Goal: Check status: Check status

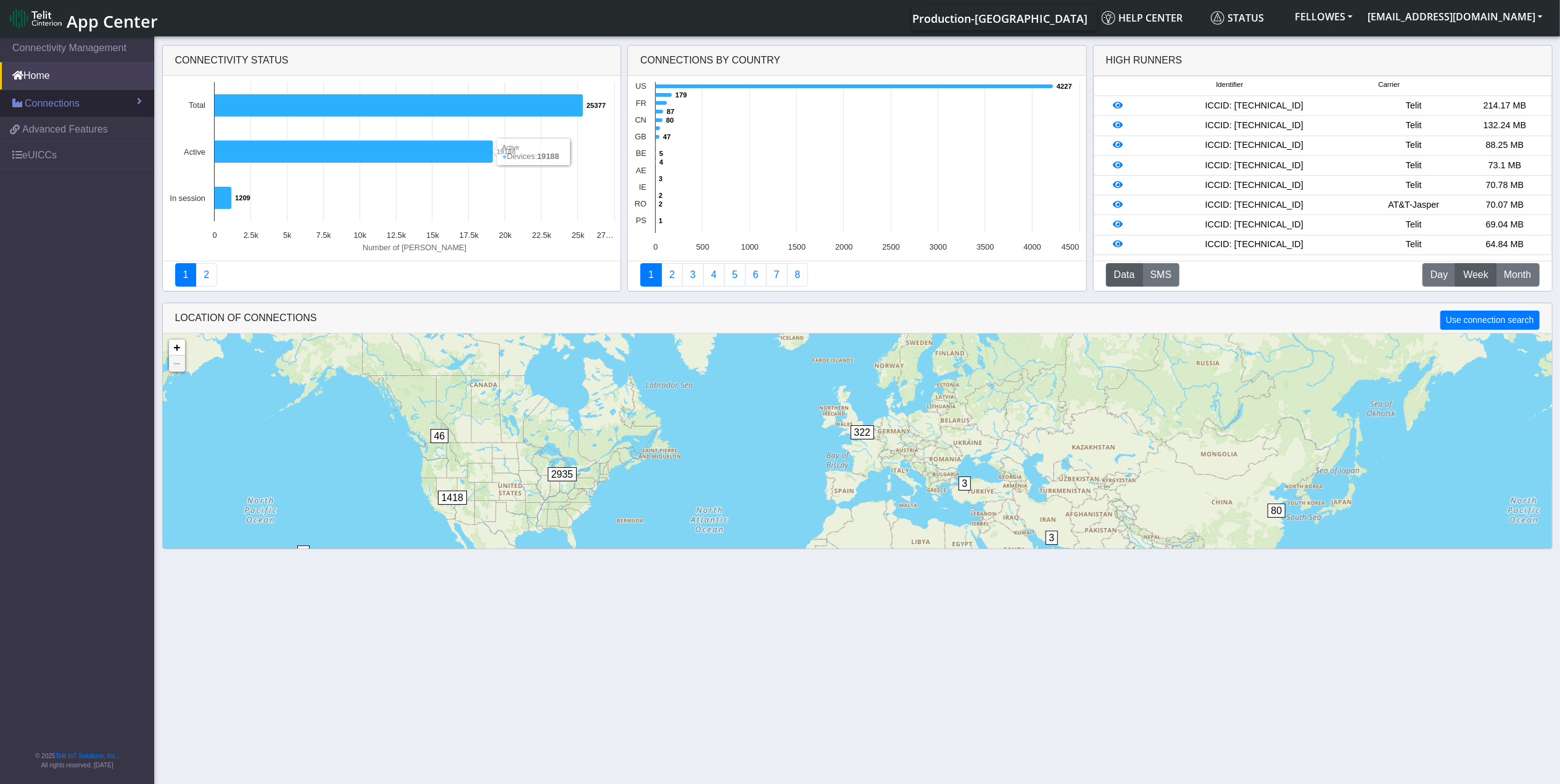
click at [35, 114] on link "Connections" at bounding box center [77, 103] width 154 height 27
click at [56, 129] on link "List" at bounding box center [77, 130] width 154 height 26
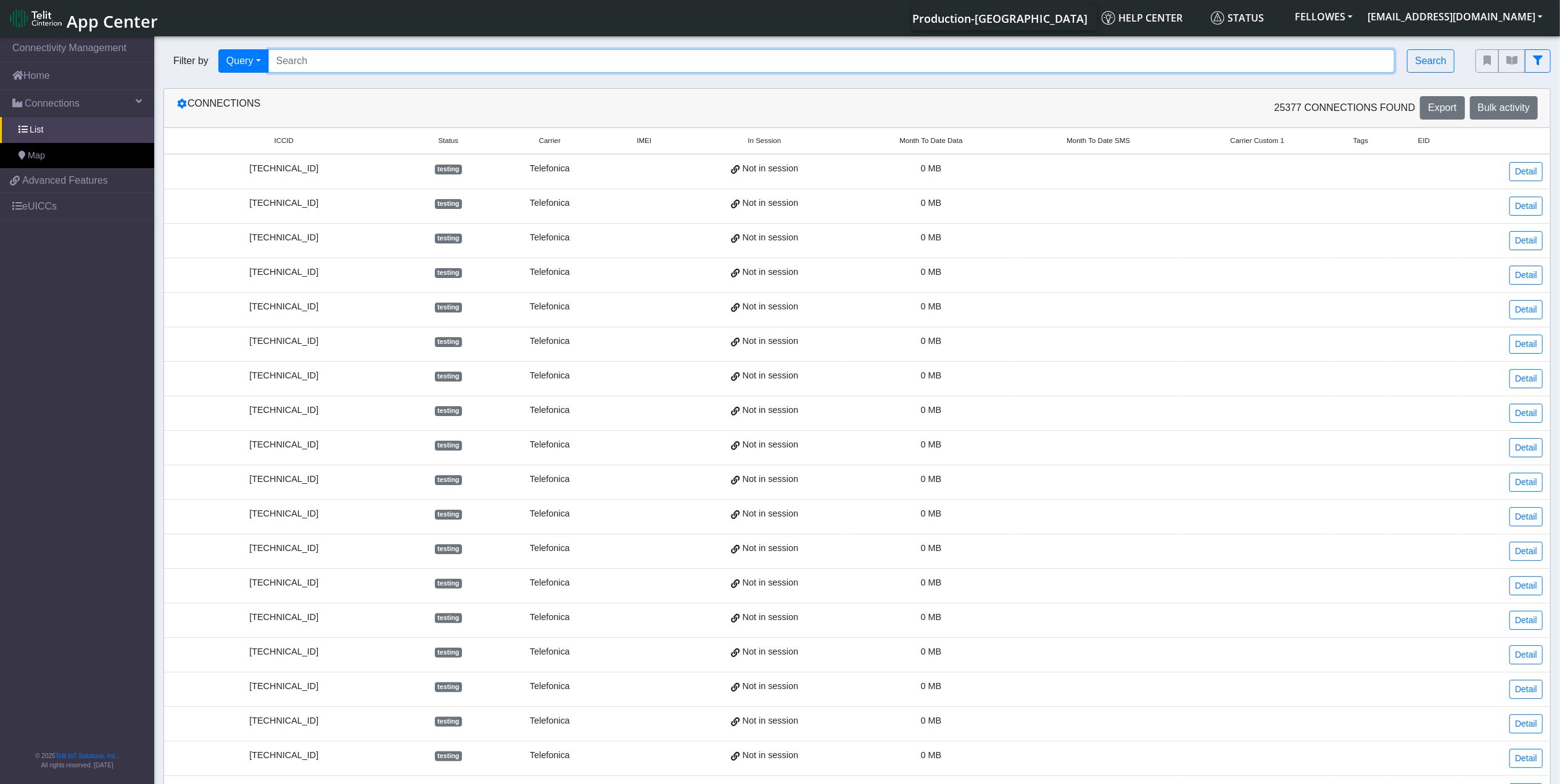
click at [411, 69] on input "Search..." at bounding box center [831, 61] width 1127 height 23
paste input "353141288004638"
type input "353141288004638"
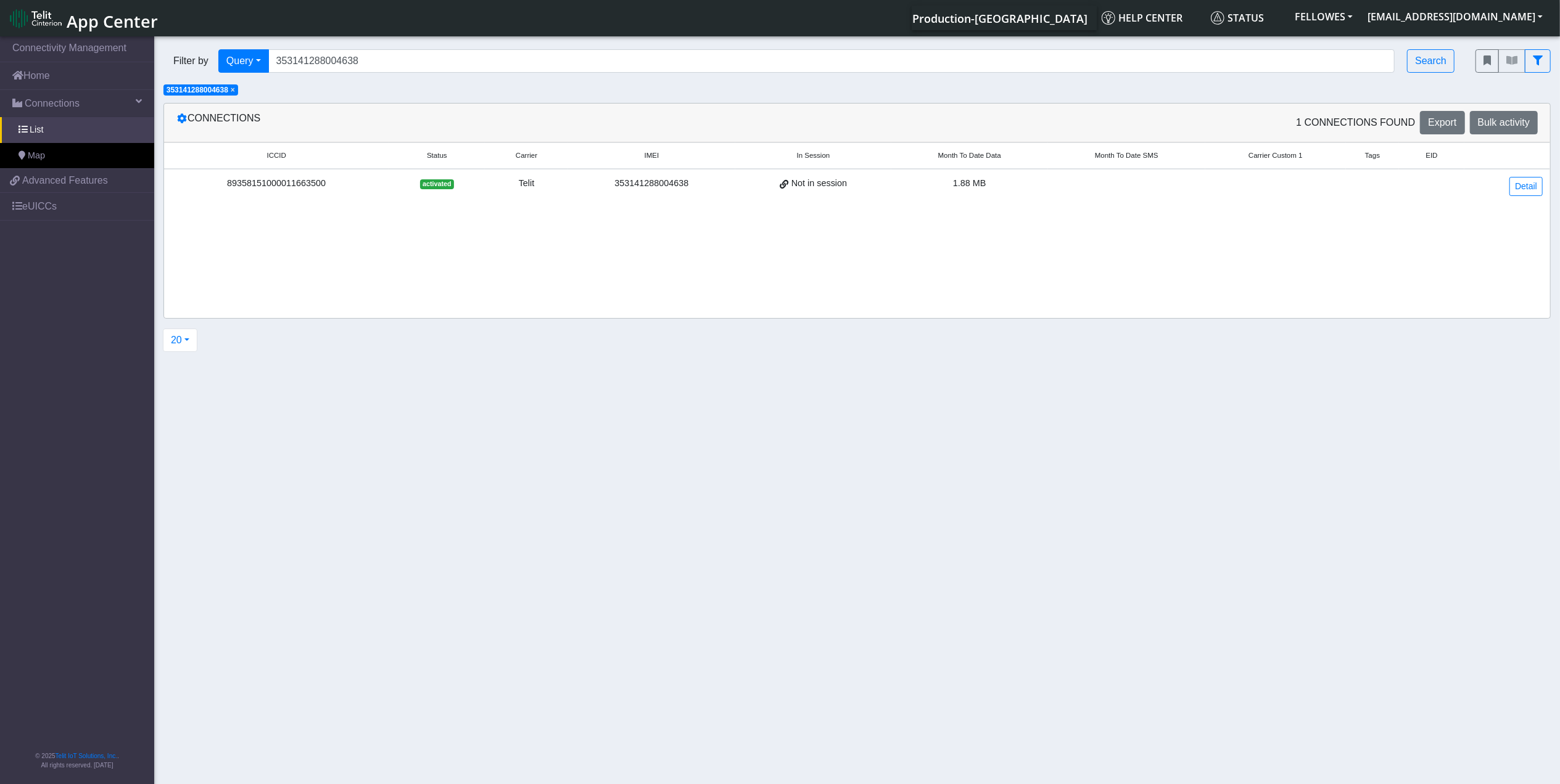
click at [277, 187] on div "89358151000011663500" at bounding box center [276, 183] width 210 height 14
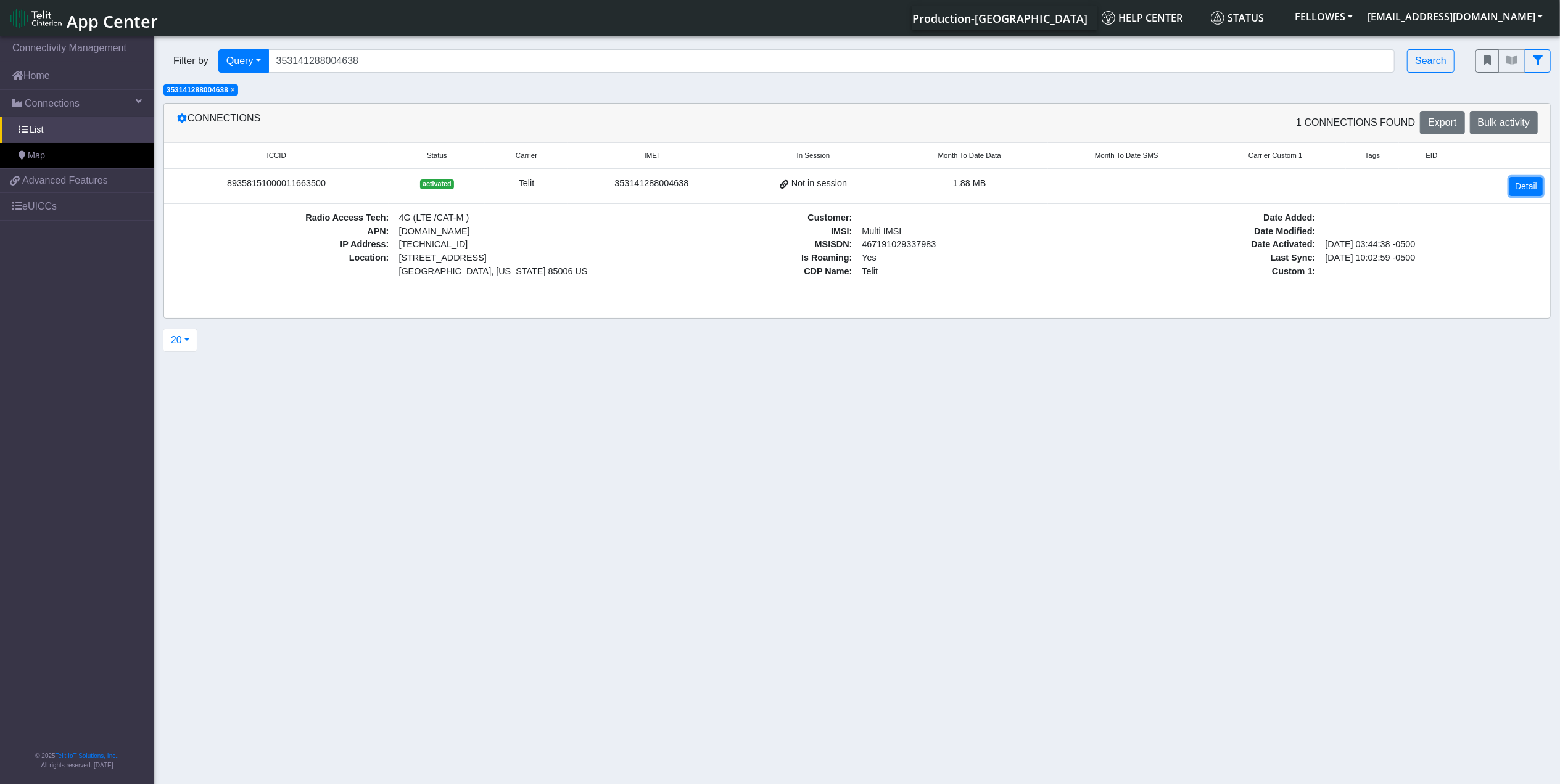
click at [1516, 180] on link "Detail" at bounding box center [1526, 186] width 33 height 20
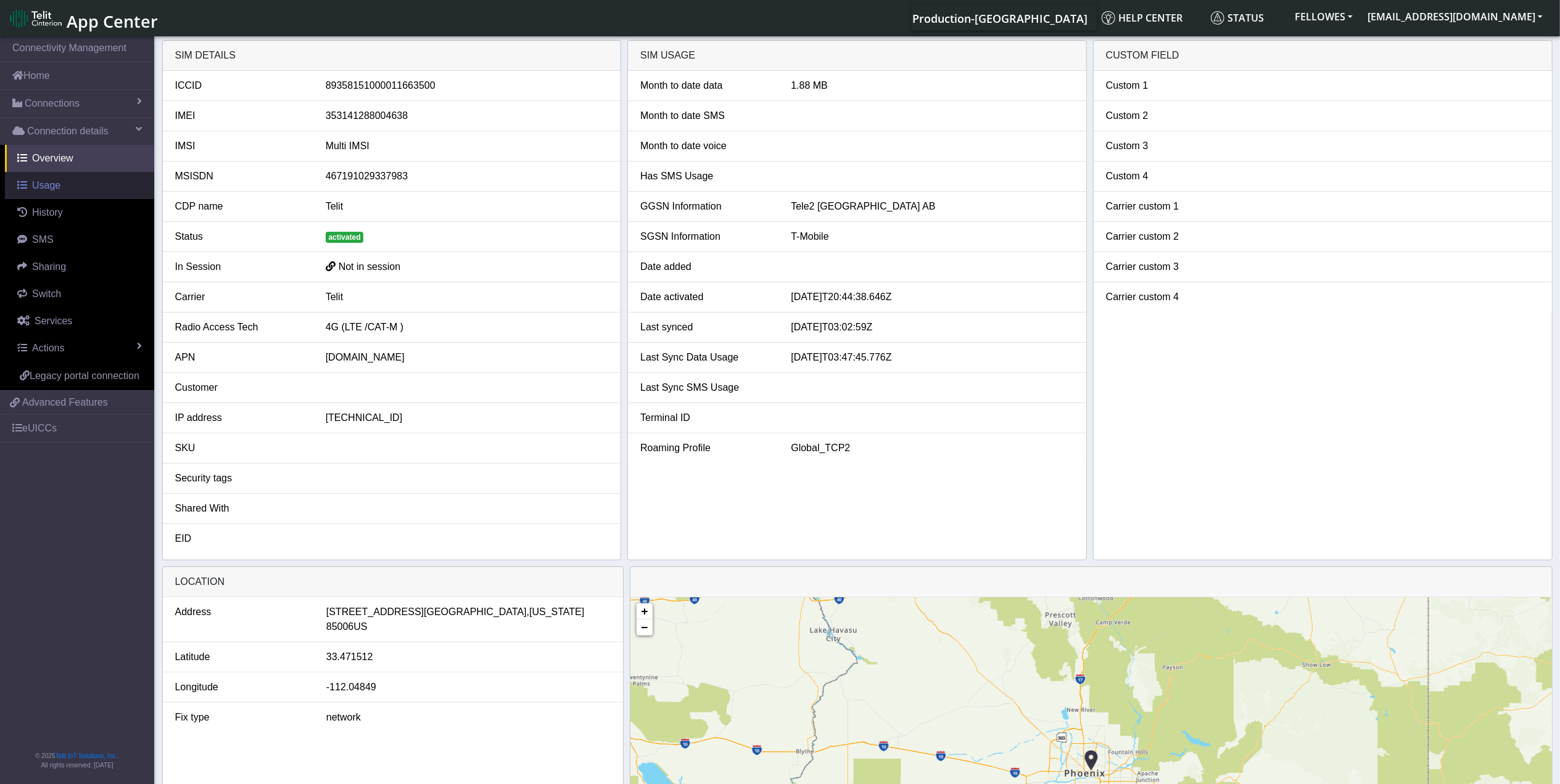
click at [56, 188] on span "Usage" at bounding box center [46, 185] width 28 height 11
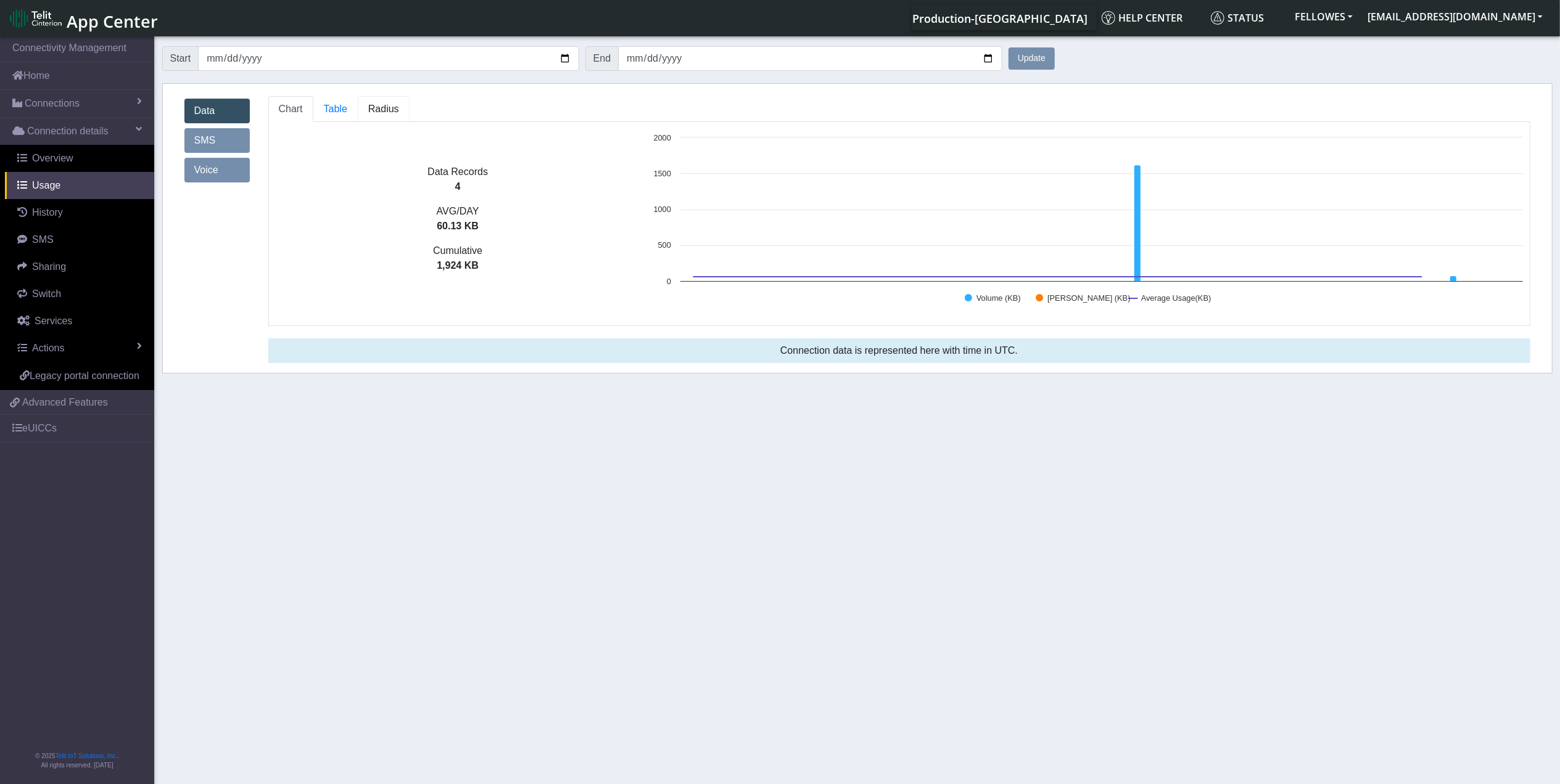
click at [381, 106] on span "Radius" at bounding box center [383, 108] width 31 height 11
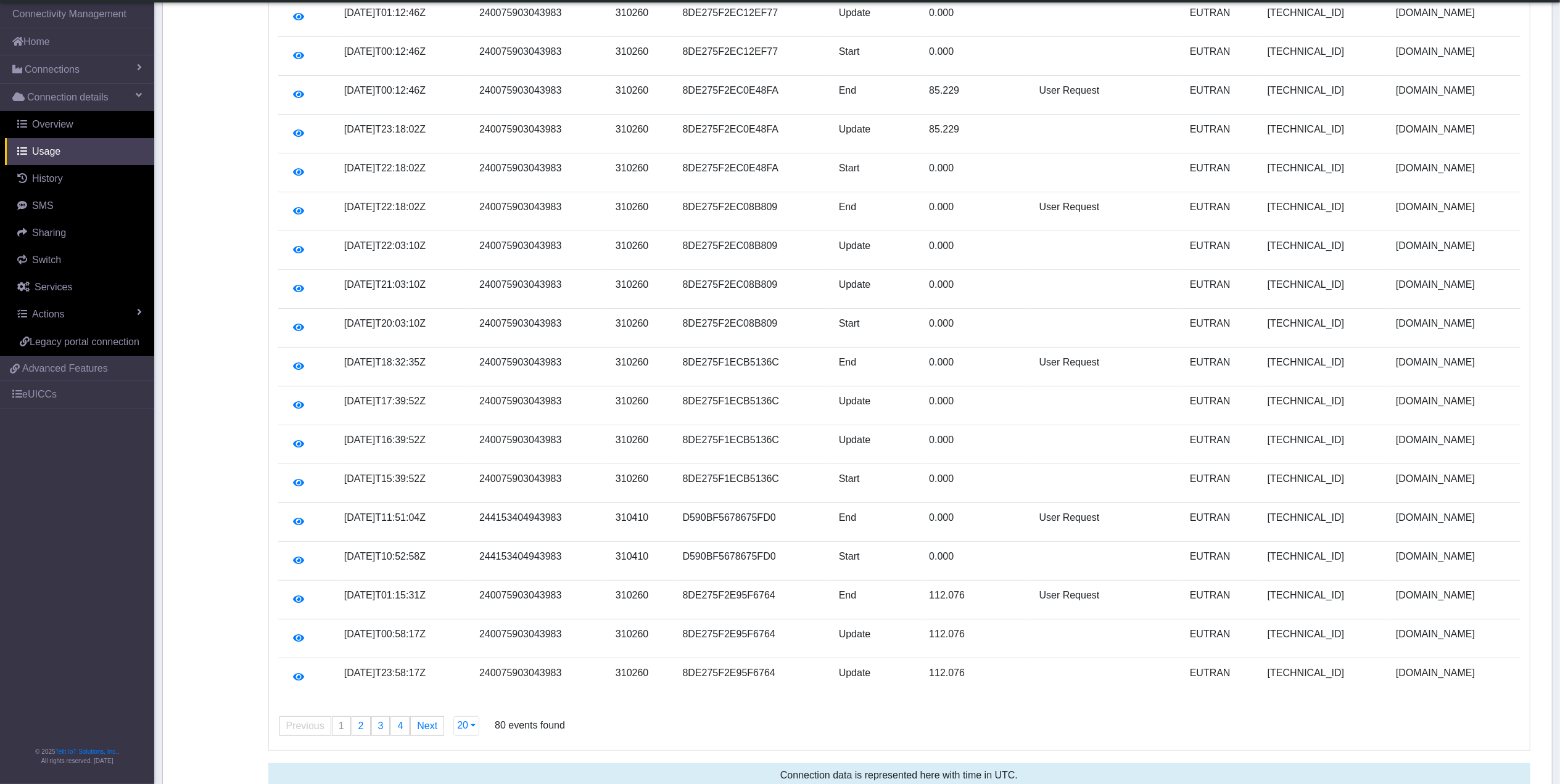
scroll to position [271, 0]
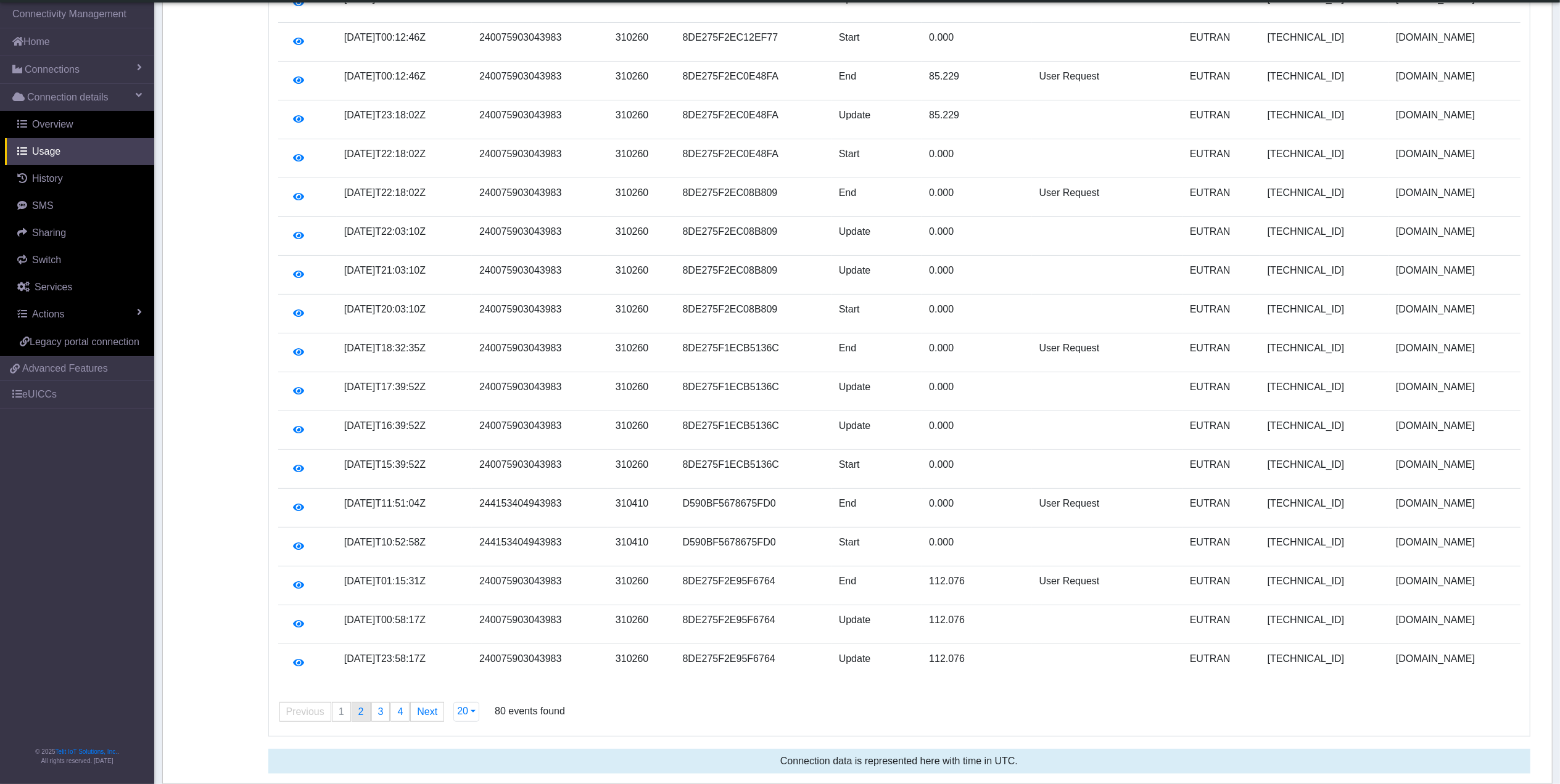
click at [363, 711] on link "page 2" at bounding box center [361, 712] width 18 height 19
click at [335, 708] on link "page 1" at bounding box center [341, 712] width 18 height 19
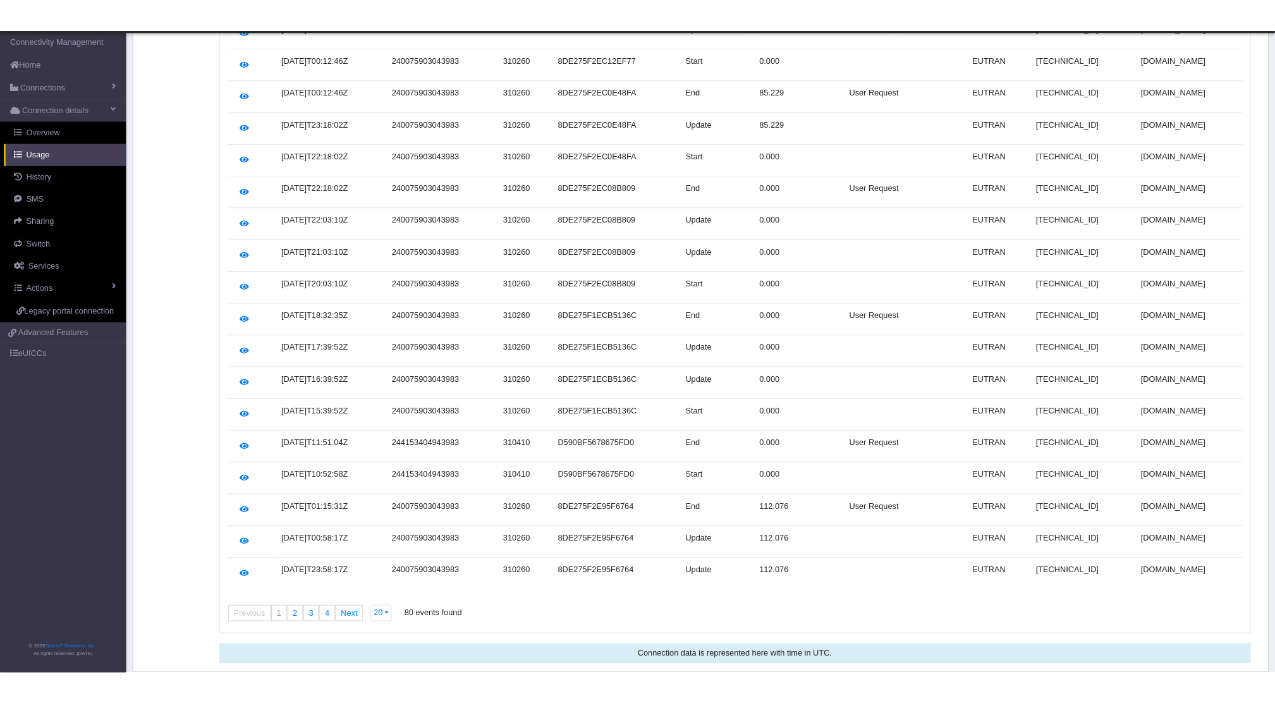
scroll to position [266, 0]
